Goal: Information Seeking & Learning: Learn about a topic

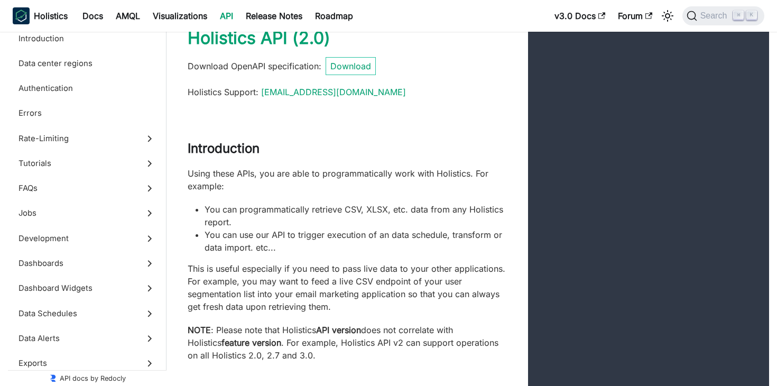
scroll to position [33, 0]
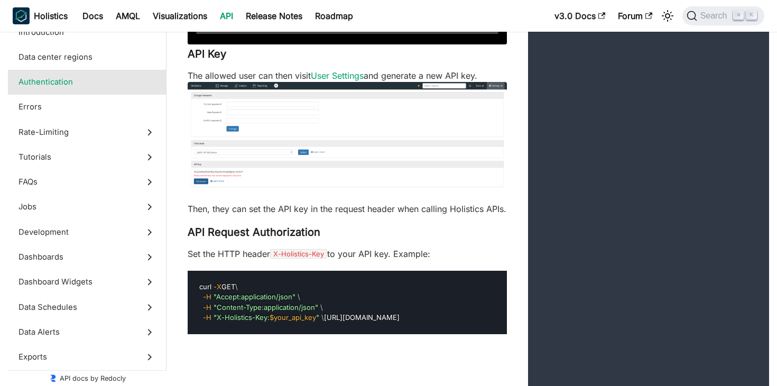
scroll to position [652, 0]
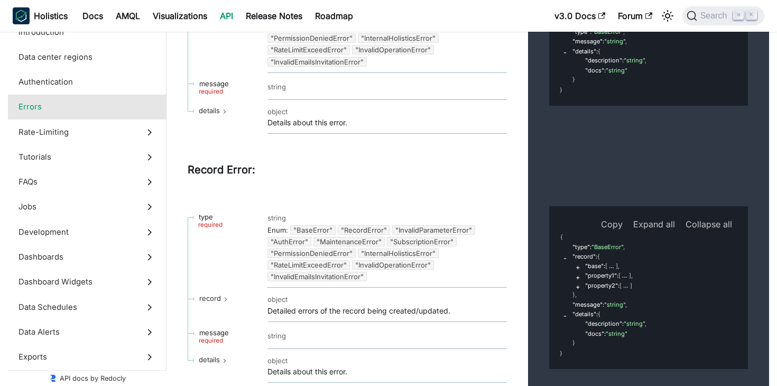
scroll to position [887, 0]
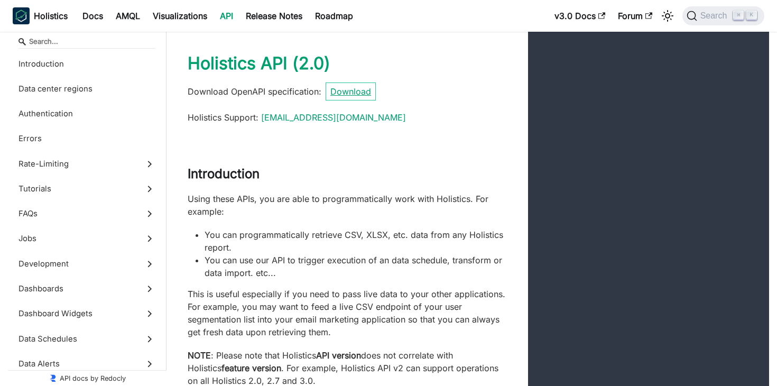
click at [348, 87] on link "Download" at bounding box center [351, 91] width 50 height 18
